Goal: Information Seeking & Learning: Learn about a topic

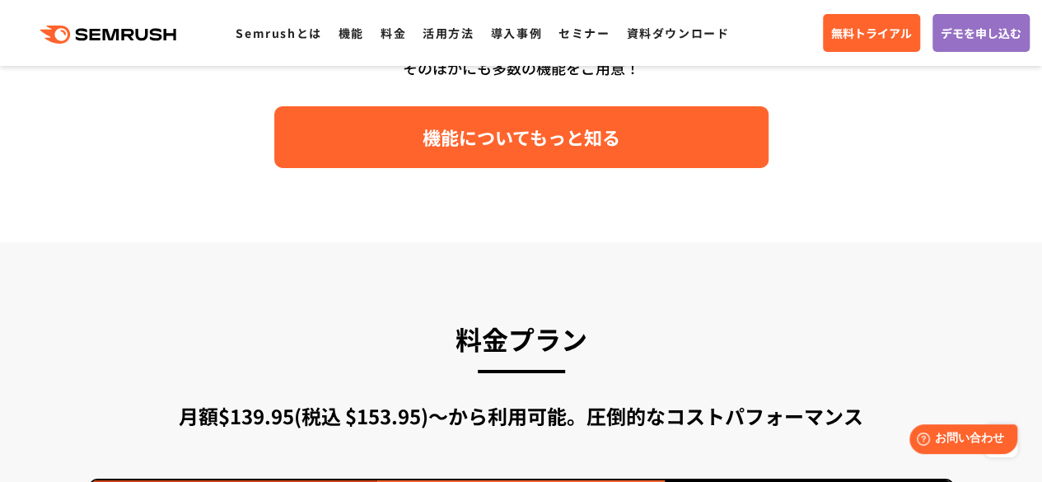
scroll to position [2637, 0]
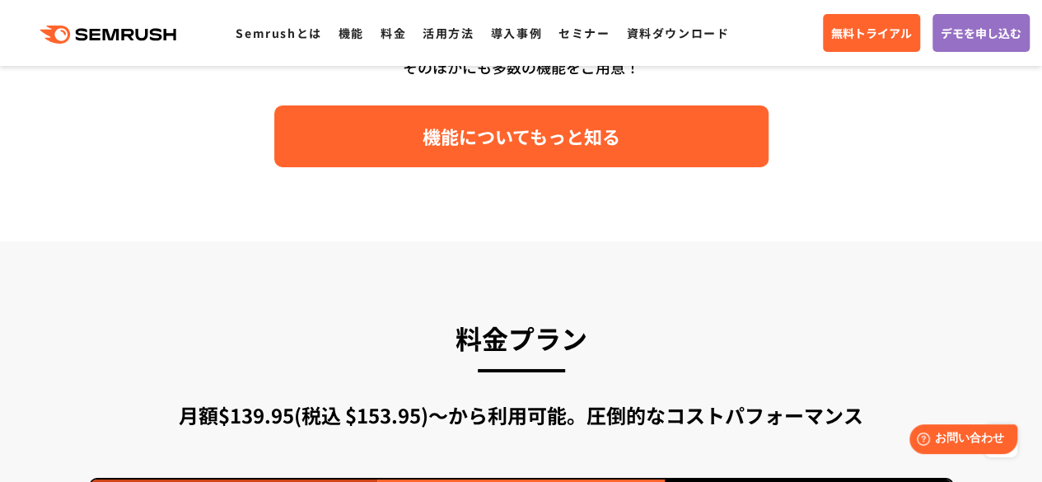
click at [545, 150] on span "機能についてもっと知る" at bounding box center [522, 136] width 198 height 29
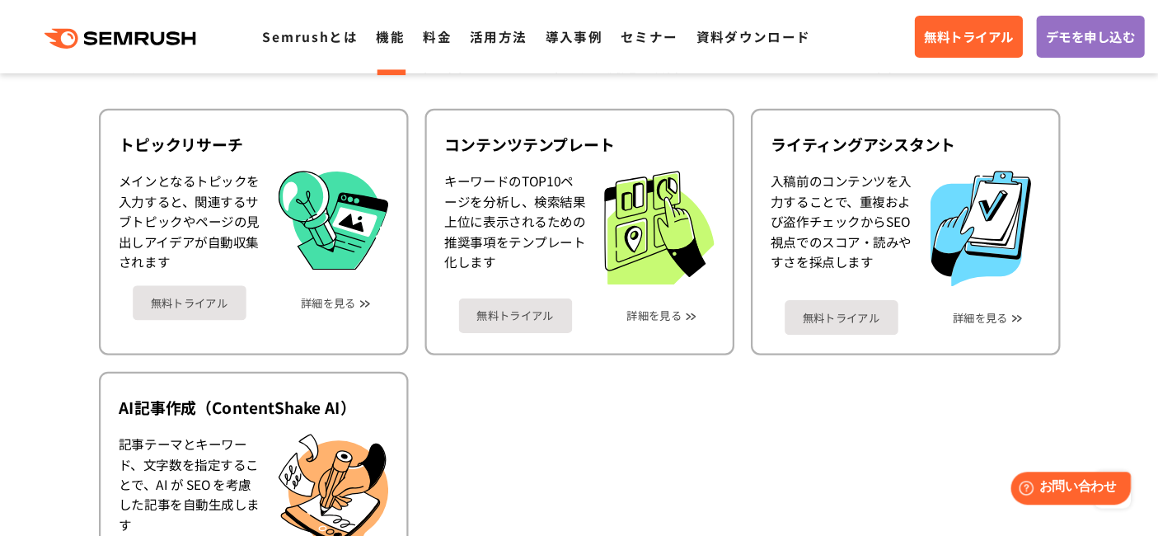
scroll to position [2225, 0]
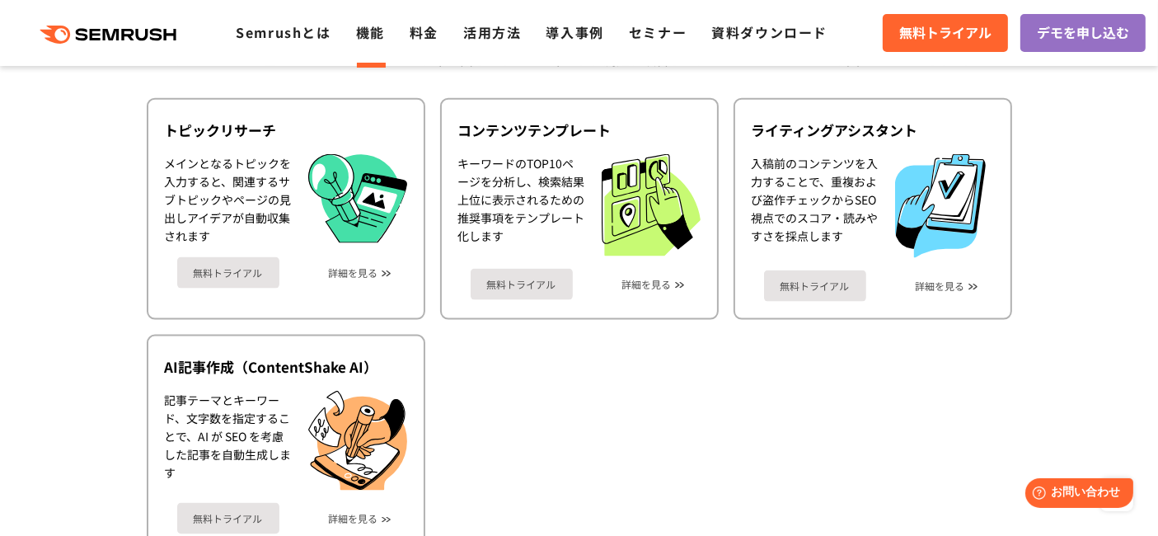
drag, startPoint x: 1054, startPoint y: 1, endPoint x: 715, endPoint y: 451, distance: 563.1
click at [715, 457] on ul "トピックリサーチ メインとなるトピックを入力すると、関連するサブトピックやページの見出しアイデアが自動収集されます 無料トライアル 詳細を見る コンテンツテン…" at bounding box center [579, 325] width 865 height 454
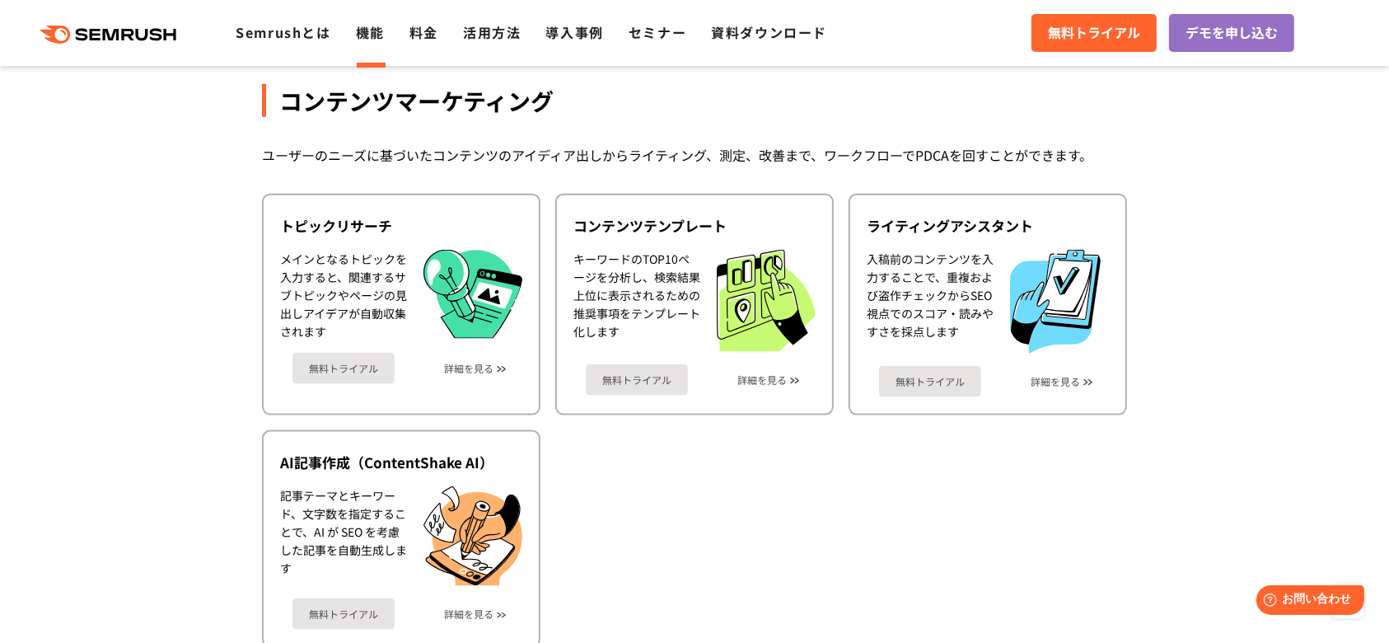
scroll to position [2136, 0]
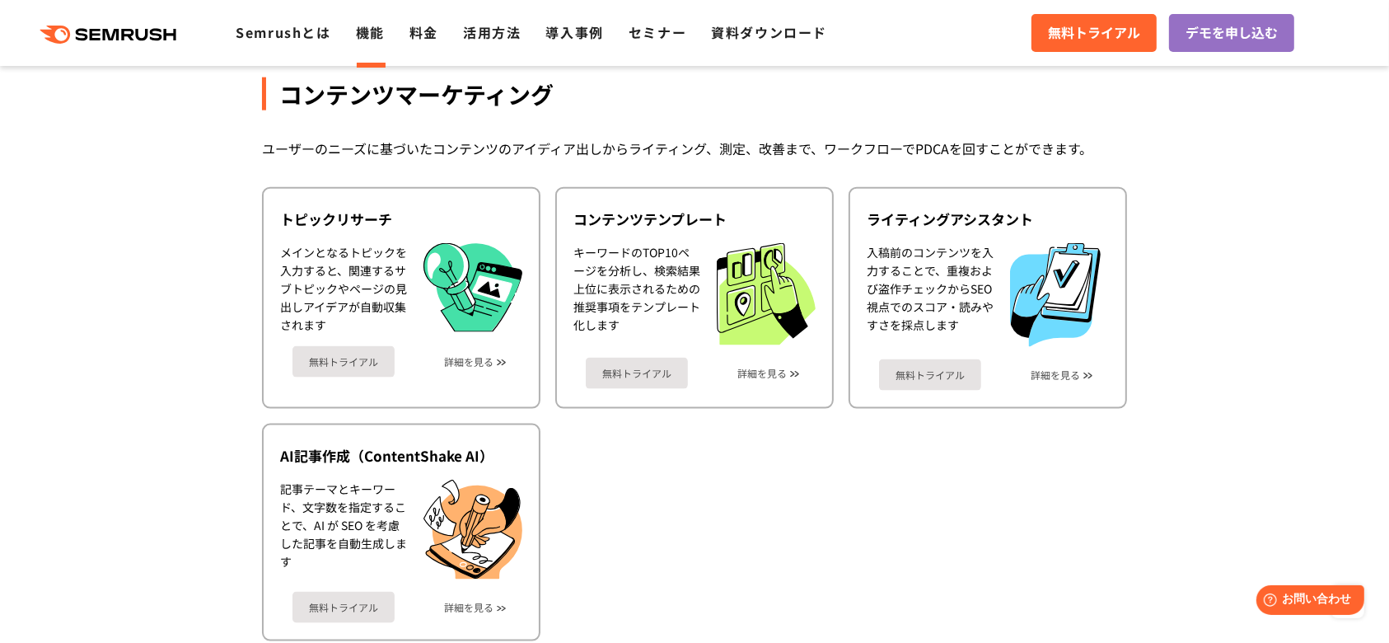
drag, startPoint x: 1312, startPoint y: 5, endPoint x: 850, endPoint y: 528, distance: 697.6
click at [850, 481] on ul "トピックリサーチ メインとなるトピックを入力すると、関連するサブトピックやページの見出しアイデアが自動収集されます 無料トライアル 詳細を見る コンテンツテン…" at bounding box center [694, 414] width 865 height 454
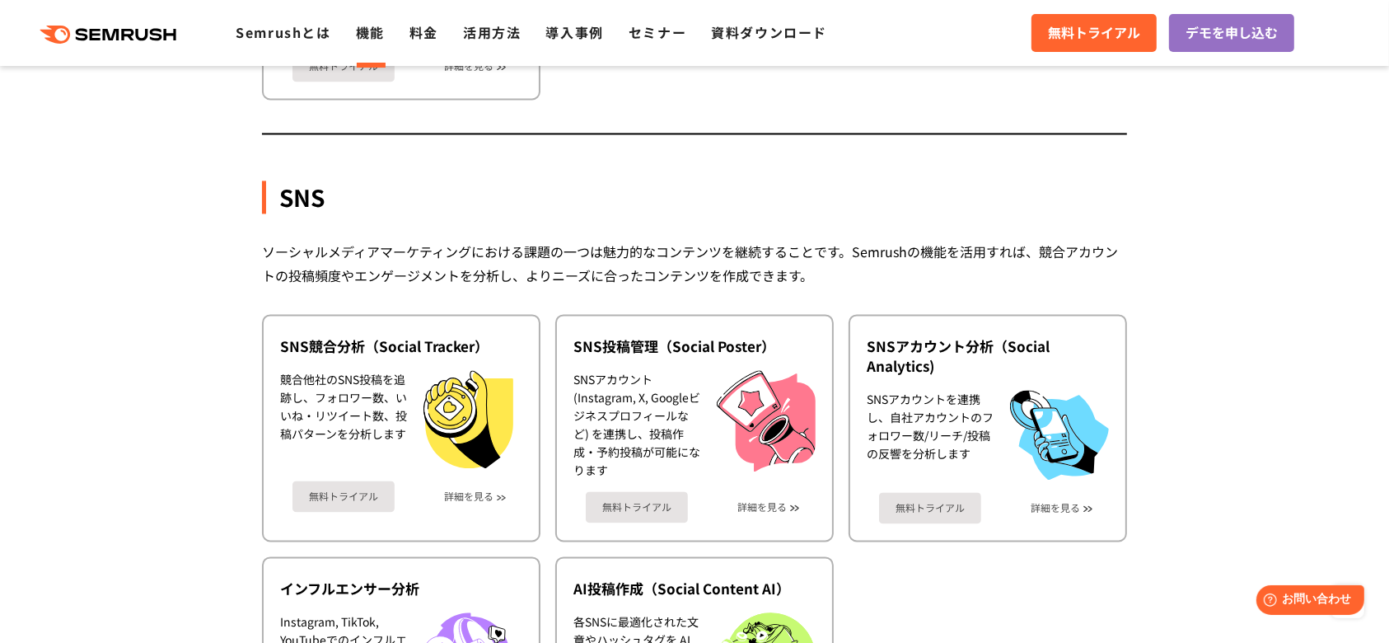
scroll to position [3564, 0]
